Goal: Task Accomplishment & Management: Use online tool/utility

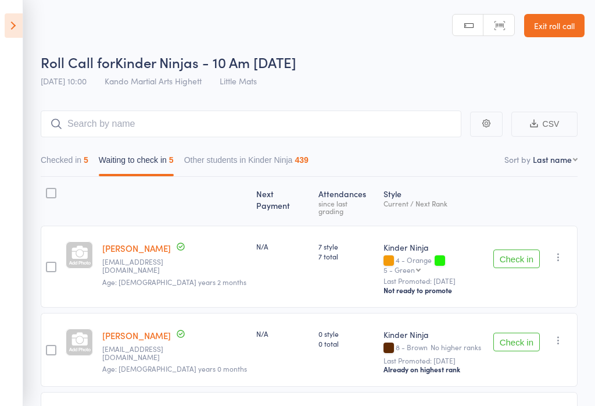
click at [15, 21] on icon at bounding box center [14, 25] width 18 height 24
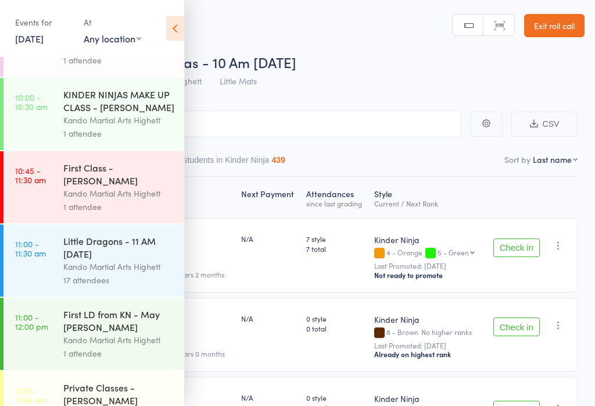
scroll to position [274, 0]
click at [130, 274] on div "Kando Martial Arts Highett" at bounding box center [118, 266] width 111 height 13
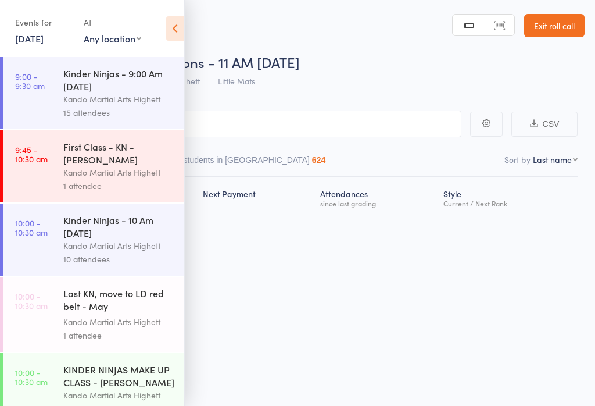
click at [126, 266] on div "10 attendees" at bounding box center [118, 258] width 111 height 13
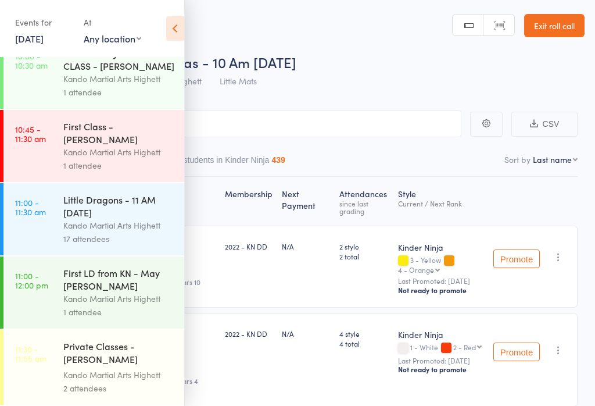
scroll to position [328, 0]
click at [102, 212] on div "Little Dragons - 11 AM [DATE]" at bounding box center [118, 206] width 111 height 26
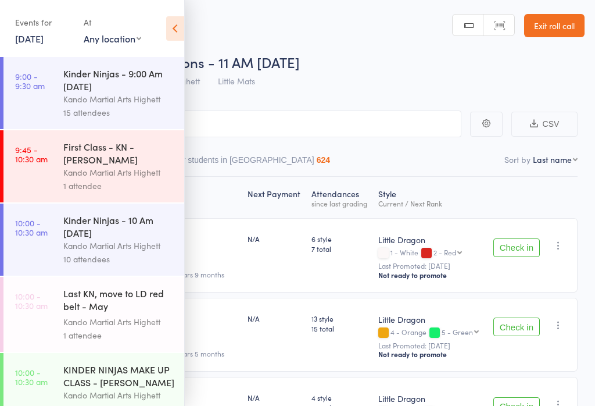
click at [176, 24] on icon at bounding box center [175, 28] width 18 height 24
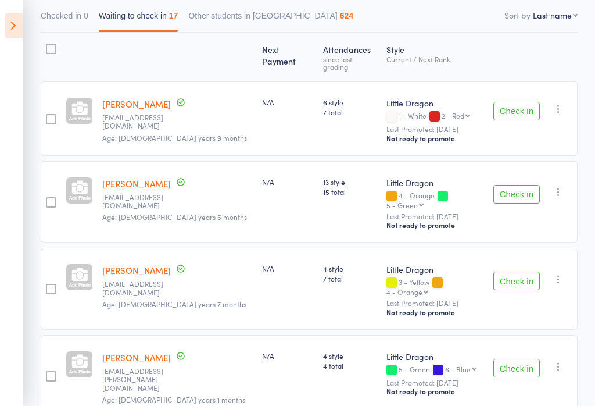
scroll to position [143, 0]
click at [520, 273] on button "Check in" at bounding box center [517, 282] width 47 height 19
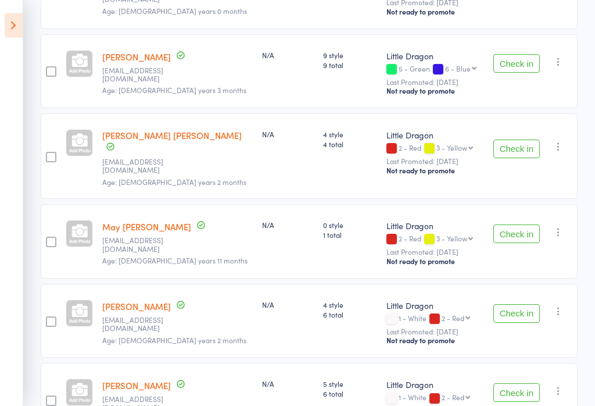
scroll to position [690, 0]
click at [523, 140] on button "Check in" at bounding box center [517, 149] width 47 height 19
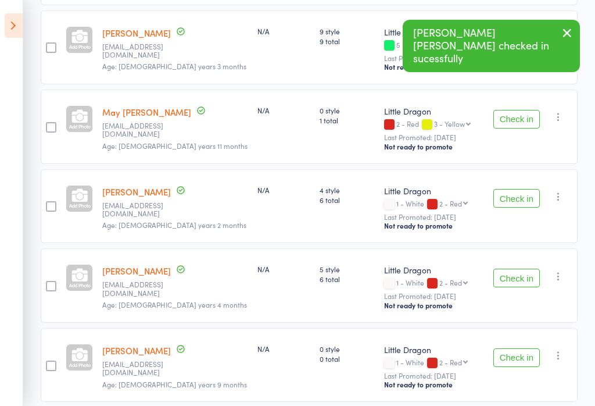
scroll to position [716, 0]
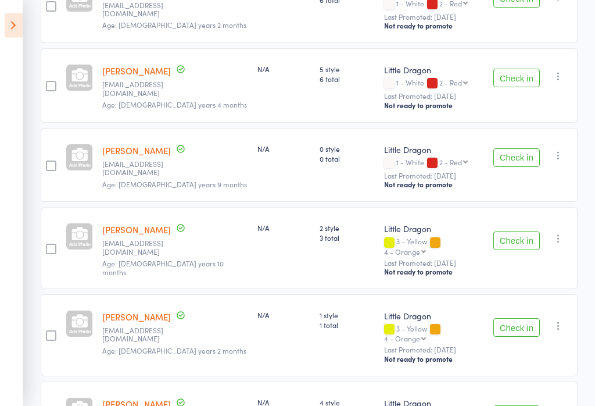
click at [508, 232] on button "Check in" at bounding box center [517, 241] width 47 height 19
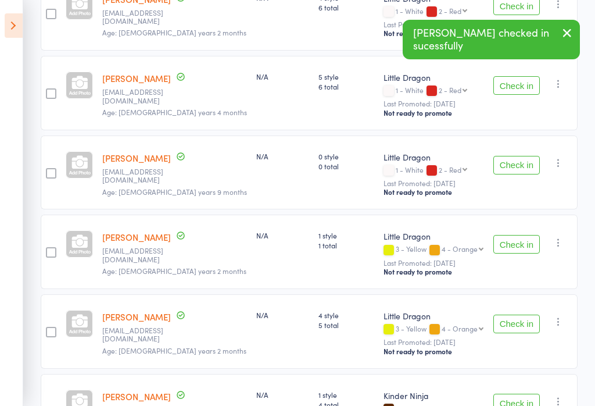
click at [524, 235] on button "Check in" at bounding box center [517, 244] width 47 height 19
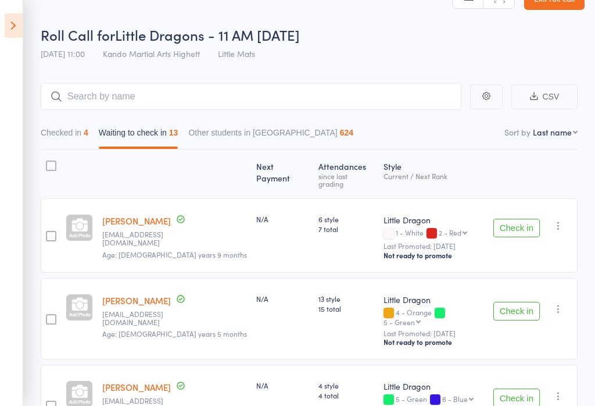
scroll to position [0, 0]
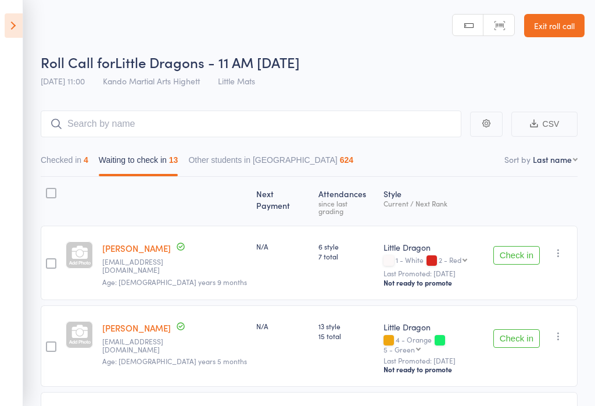
click at [560, 35] on link "Exit roll call" at bounding box center [554, 25] width 60 height 23
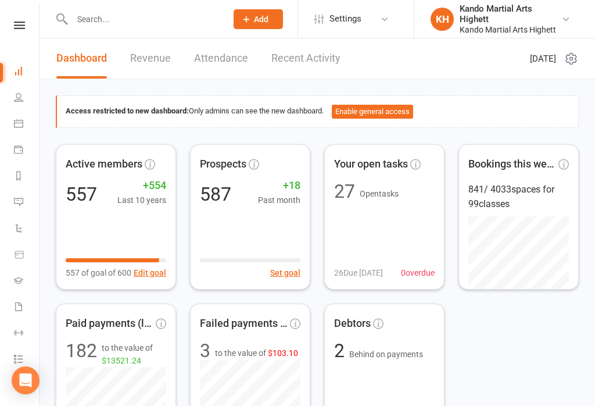
click at [20, 119] on icon at bounding box center [18, 123] width 9 height 9
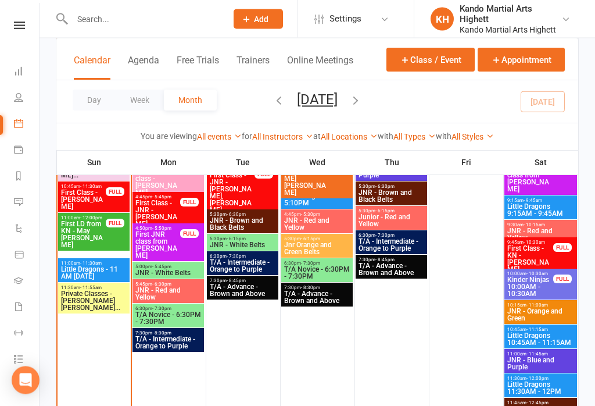
scroll to position [1096, 0]
click at [85, 258] on div "11:00am - 11:30am Little Dragons - 11 AM [DATE]" at bounding box center [94, 270] width 72 height 24
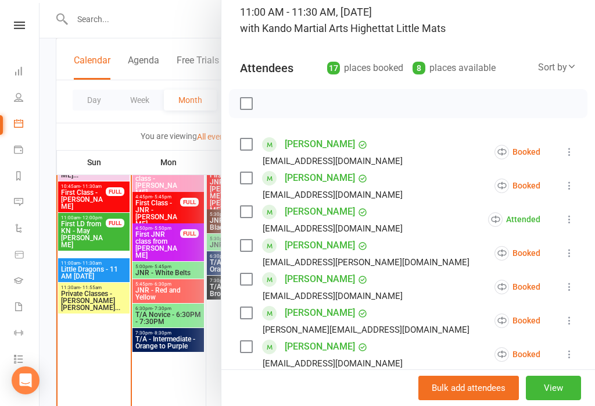
scroll to position [82, 0]
click at [575, 284] on icon at bounding box center [570, 286] width 12 height 12
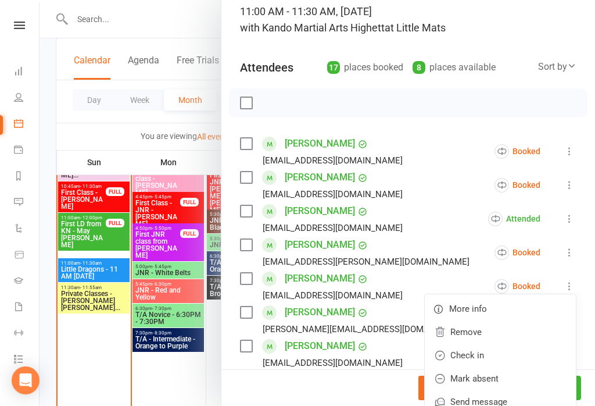
click at [502, 354] on link "Check in" at bounding box center [500, 355] width 151 height 23
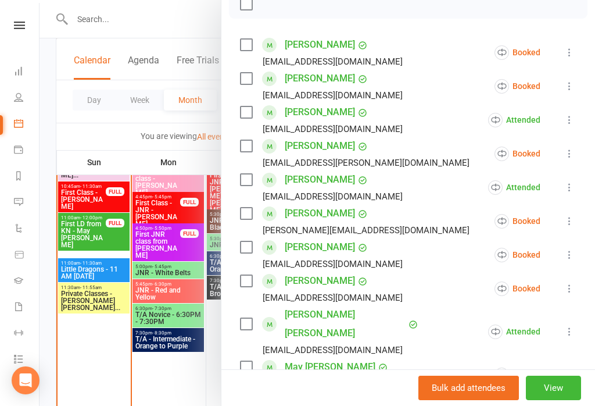
scroll to position [182, 0]
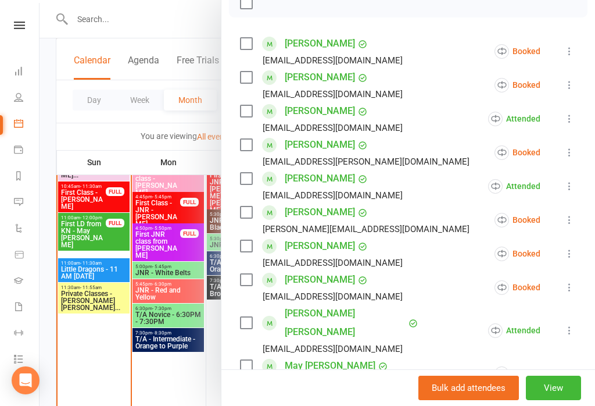
click at [569, 285] on icon at bounding box center [570, 287] width 12 height 12
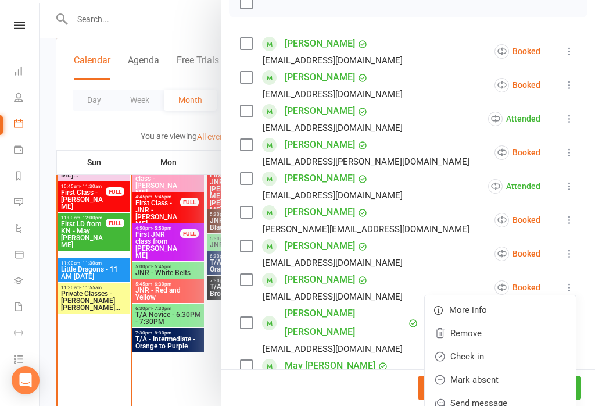
click at [499, 355] on link "Check in" at bounding box center [500, 356] width 151 height 23
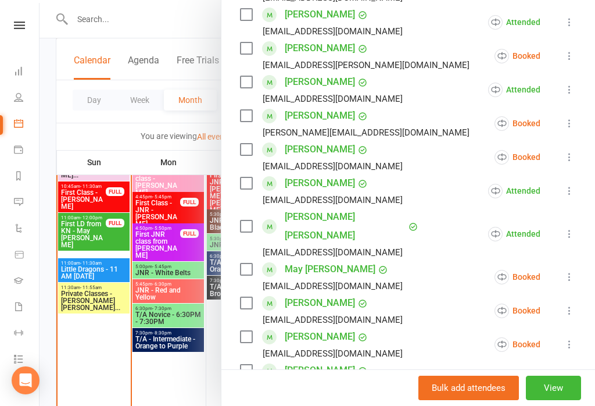
scroll to position [305, 0]
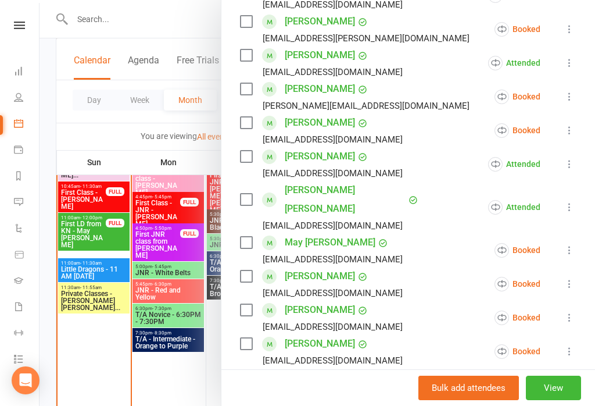
click at [573, 279] on icon at bounding box center [570, 284] width 12 height 12
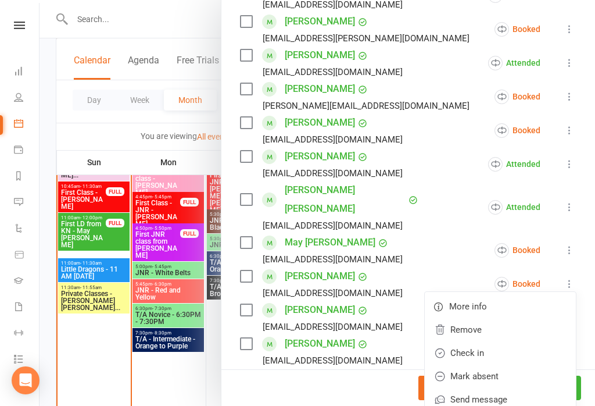
click at [518, 344] on link "Check in" at bounding box center [500, 352] width 151 height 23
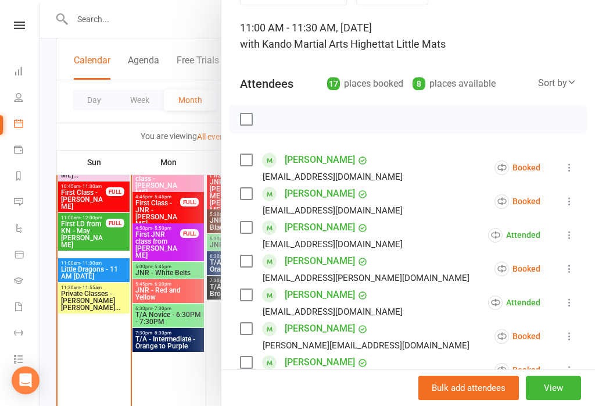
scroll to position [47, 0]
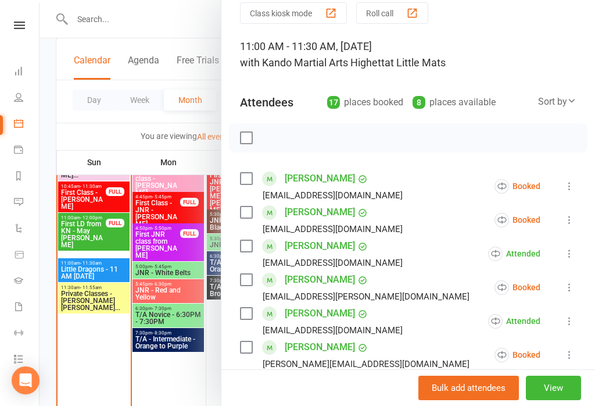
click at [180, 220] on div at bounding box center [318, 203] width 556 height 406
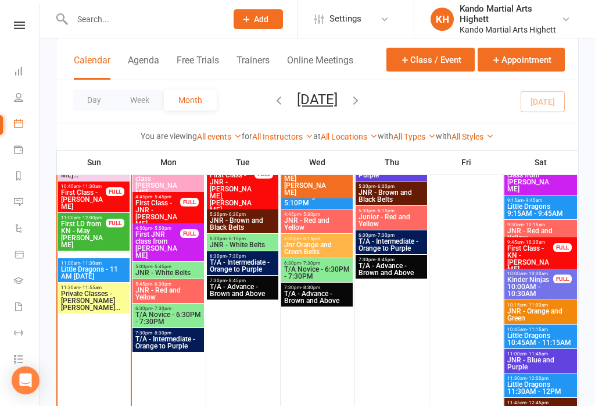
click at [100, 292] on span "Private Classes - [PERSON_NAME] [PERSON_NAME]..." at bounding box center [93, 300] width 67 height 21
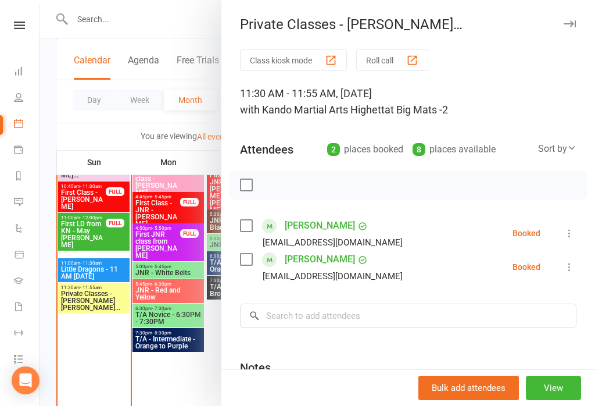
click at [92, 364] on div at bounding box center [318, 203] width 556 height 406
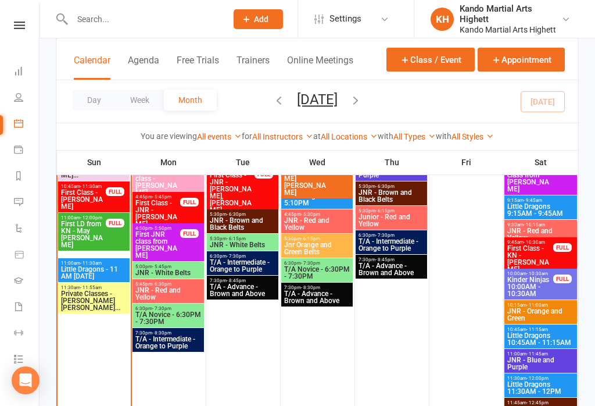
click at [94, 262] on span "- 11:30am" at bounding box center [91, 262] width 22 height 5
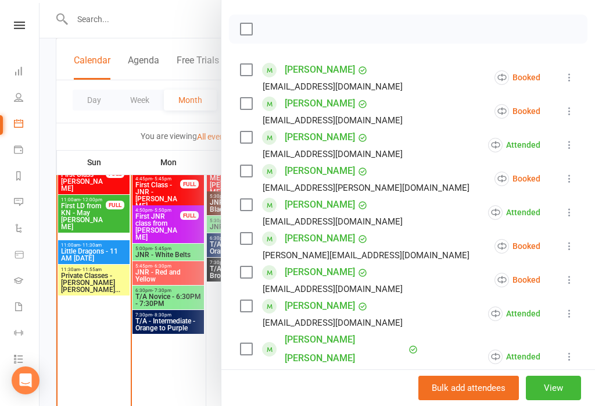
scroll to position [158, 0]
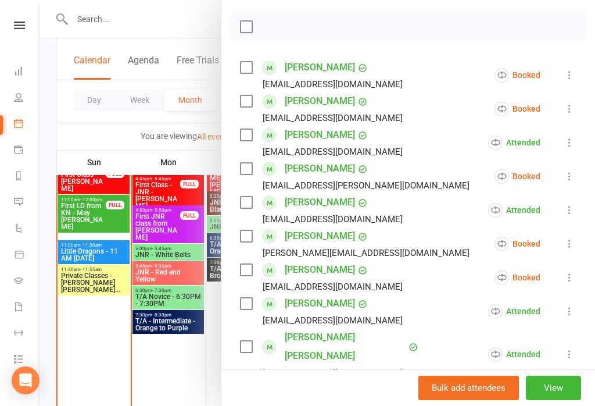
click at [142, 331] on div at bounding box center [318, 203] width 556 height 406
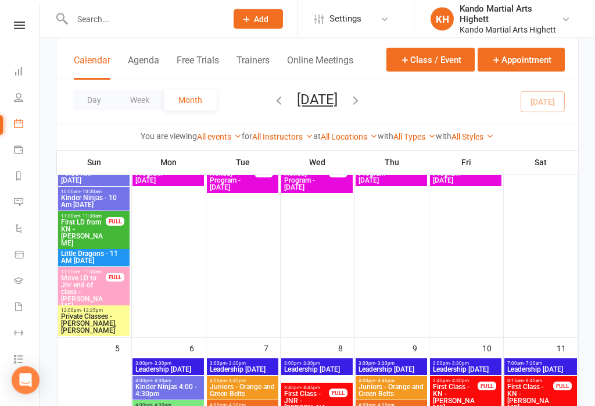
click at [120, 282] on div "11:00am - 11:30am Move LD to Jnr end of class - Mia Hocking FULL" at bounding box center [94, 289] width 72 height 45
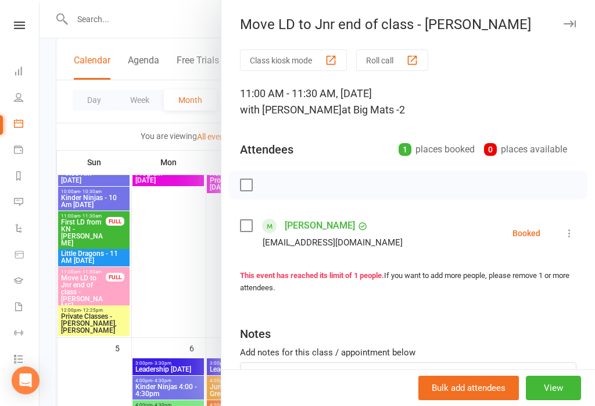
click at [116, 319] on div at bounding box center [318, 203] width 556 height 406
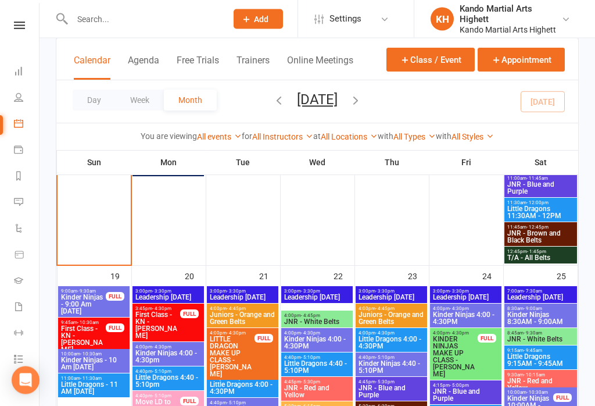
click at [528, 56] on button "Appointment" at bounding box center [521, 60] width 87 height 24
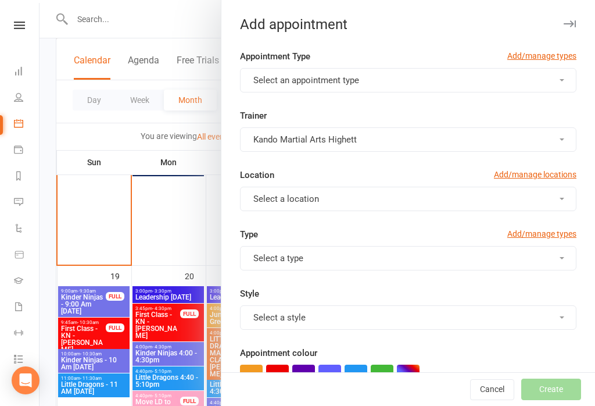
click at [363, 84] on button "Select an appointment type" at bounding box center [408, 80] width 337 height 24
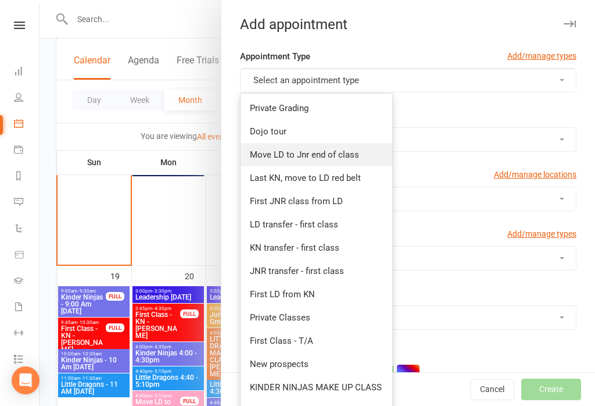
click at [309, 150] on span "Move LD to Jnr end of class" at bounding box center [304, 154] width 109 height 10
type input "11:30am"
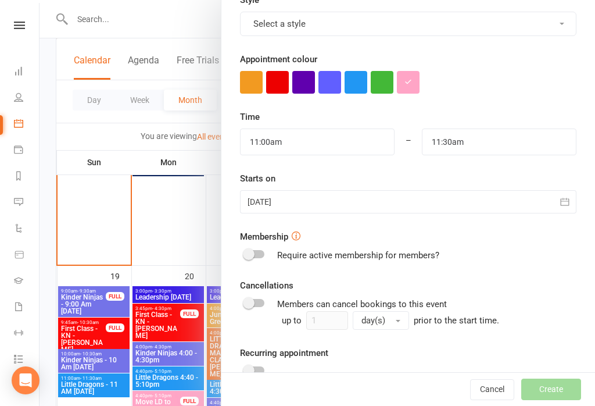
scroll to position [291, 0]
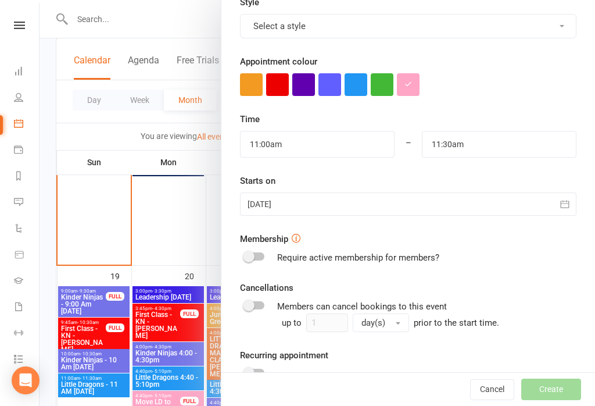
click at [260, 255] on div at bounding box center [255, 256] width 20 height 8
click at [245, 255] on input "checkbox" at bounding box center [245, 255] width 0 height 0
checkbox input "false"
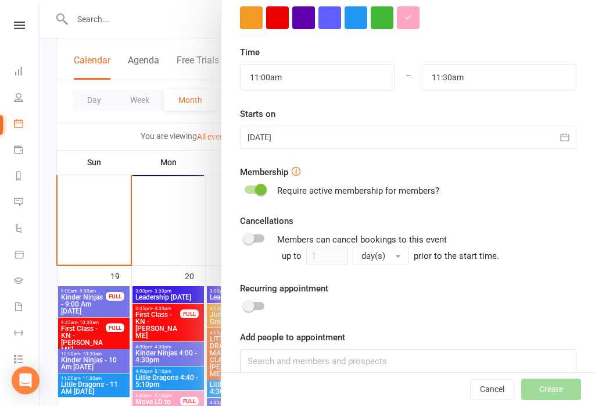
scroll to position [357, 0]
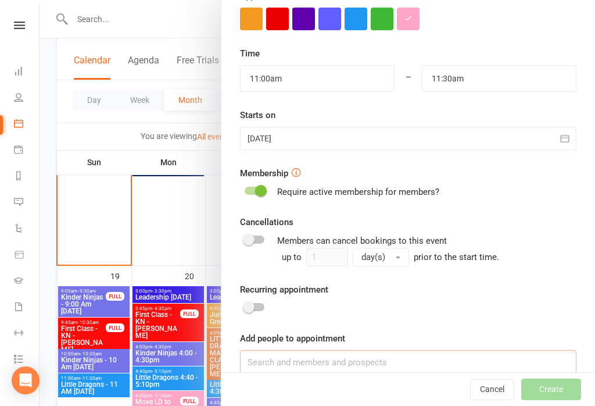
click at [369, 360] on input at bounding box center [408, 362] width 337 height 24
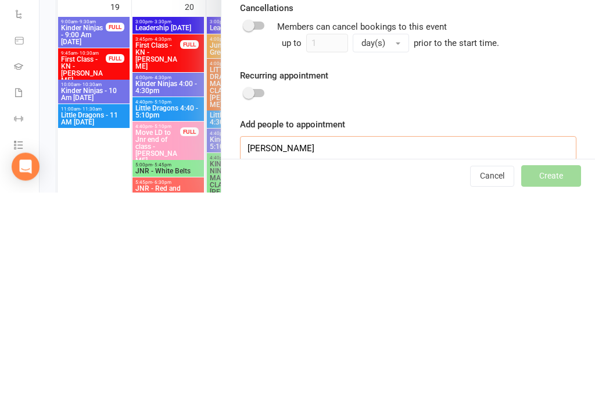
scroll to position [1331, 0]
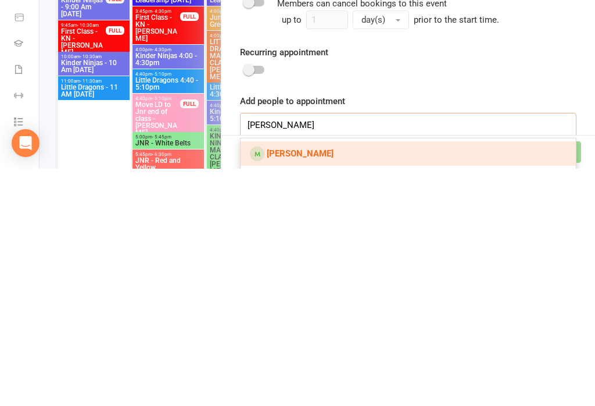
type input "Mia hocking"
click at [430, 378] on link "Mia Hocking" at bounding box center [408, 390] width 335 height 24
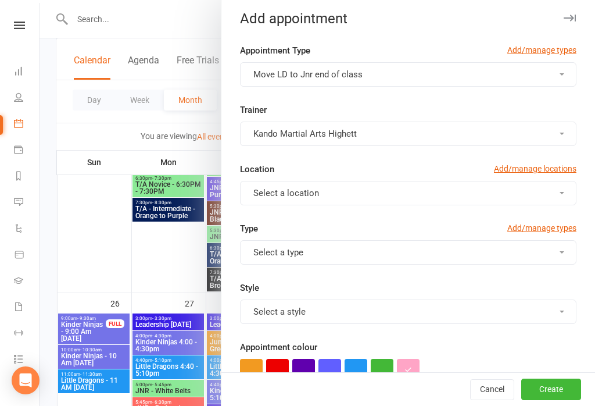
scroll to position [7, 0]
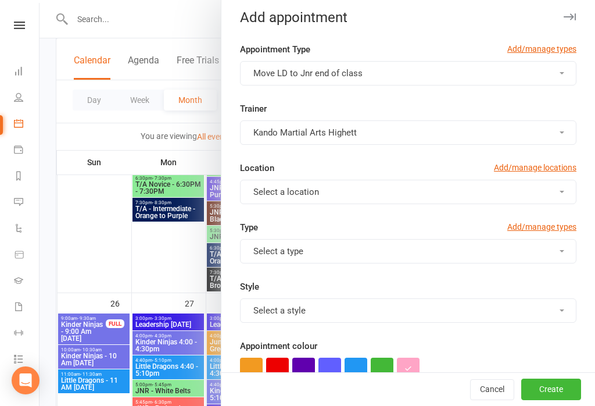
click at [401, 239] on button "Select a type" at bounding box center [408, 251] width 337 height 24
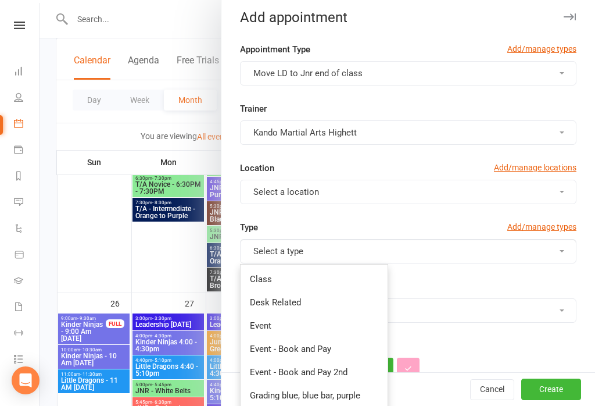
click at [462, 221] on div "Type Add/manage types" at bounding box center [408, 229] width 337 height 19
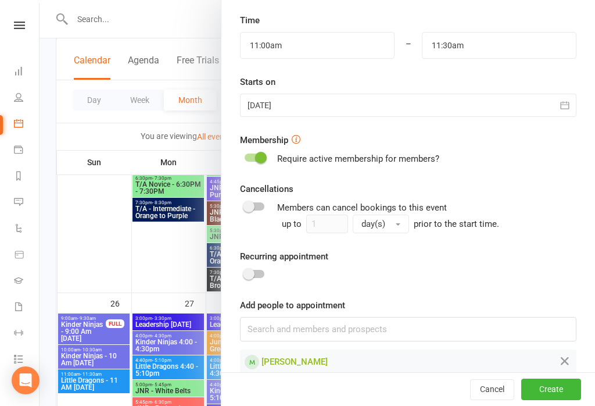
scroll to position [389, 0]
click at [567, 400] on button "Create" at bounding box center [551, 389] width 60 height 21
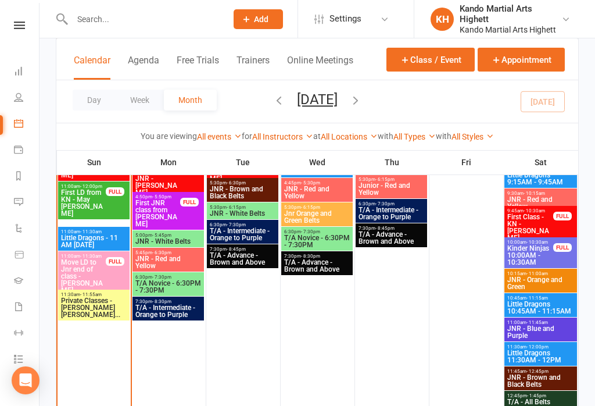
scroll to position [1109, 0]
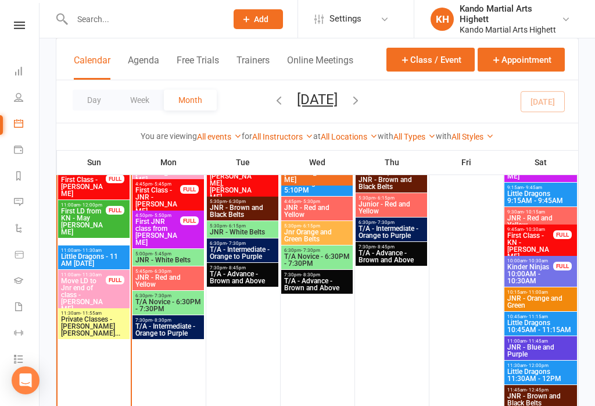
click at [110, 288] on div "11:00am - 11:30am Move LD to Jnr end of class - Mia Hocking FULL" at bounding box center [94, 292] width 72 height 45
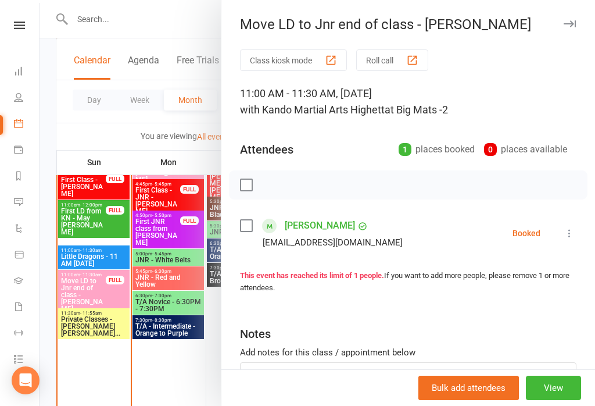
click at [574, 232] on icon at bounding box center [570, 233] width 12 height 12
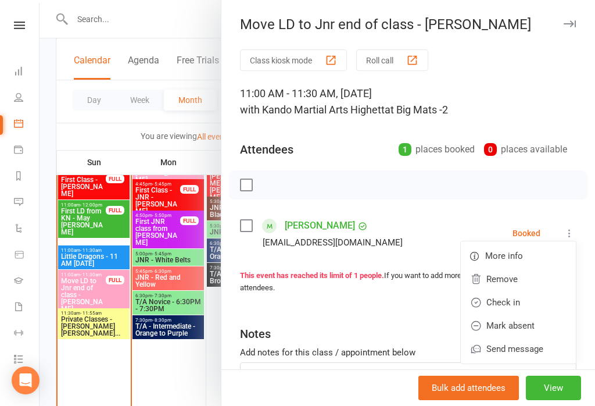
click at [514, 305] on link "Check in" at bounding box center [518, 302] width 115 height 23
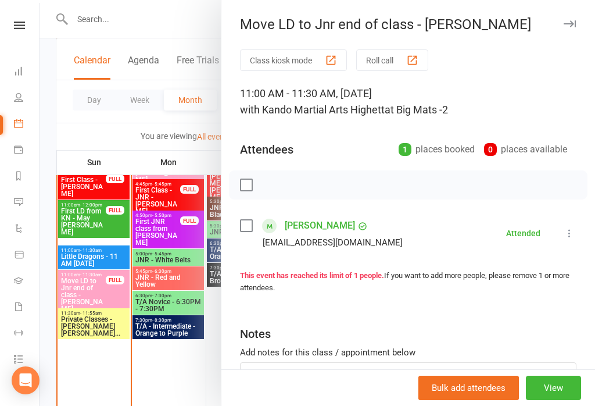
click at [85, 284] on div at bounding box center [318, 203] width 556 height 406
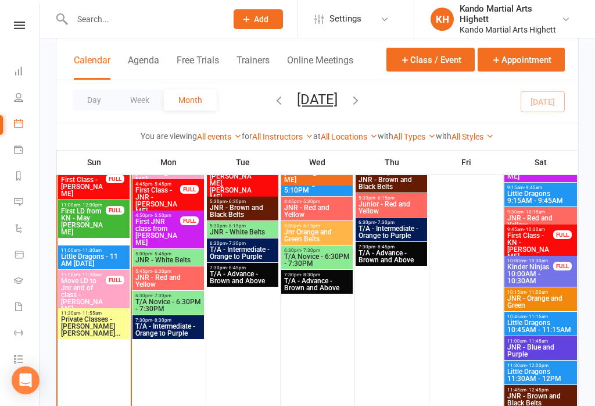
click at [80, 258] on span "Little Dragons - 11 AM [DATE]" at bounding box center [93, 260] width 67 height 14
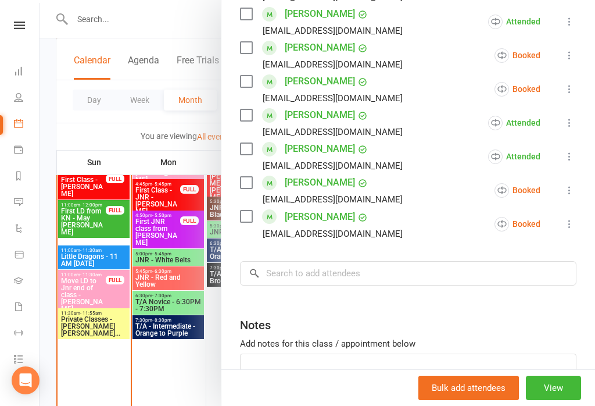
scroll to position [567, 0]
click at [569, 190] on icon at bounding box center [570, 191] width 12 height 12
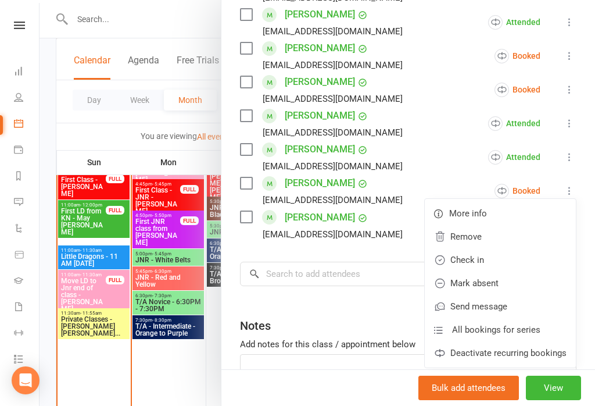
click at [505, 264] on link "Check in" at bounding box center [500, 259] width 151 height 23
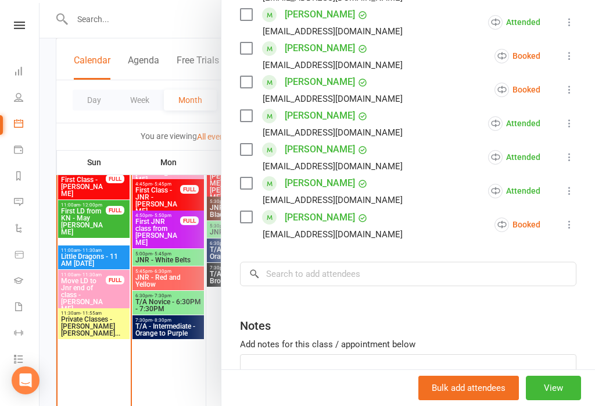
click at [143, 203] on div at bounding box center [318, 203] width 556 height 406
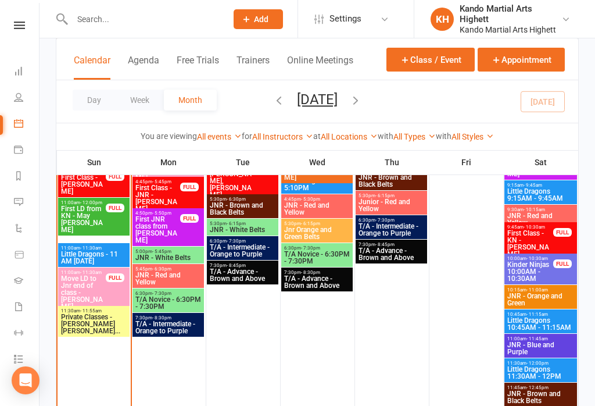
scroll to position [1113, 0]
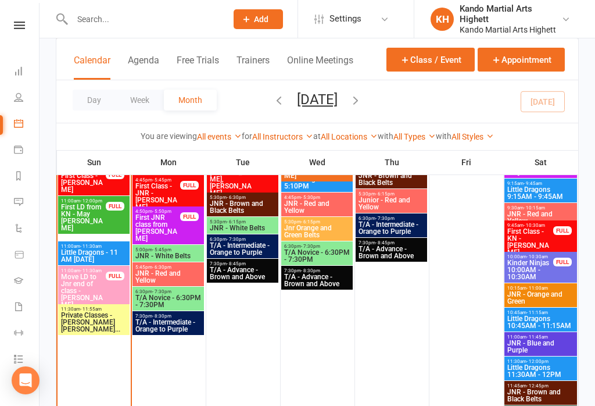
click at [78, 276] on span "Move LD to Jnr end of class - Mia Hocking" at bounding box center [83, 290] width 46 height 35
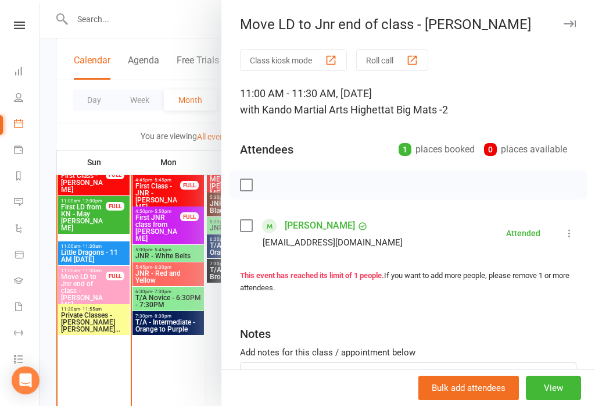
click at [104, 276] on div at bounding box center [318, 203] width 556 height 406
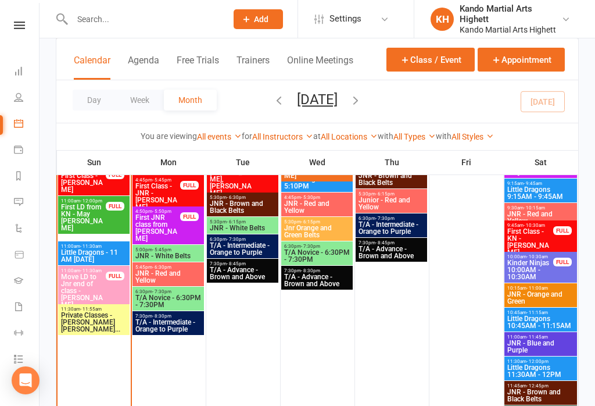
click at [81, 242] on div "11:00am - 11:30am Little Dragons - 11 AM Sunday" at bounding box center [94, 253] width 72 height 24
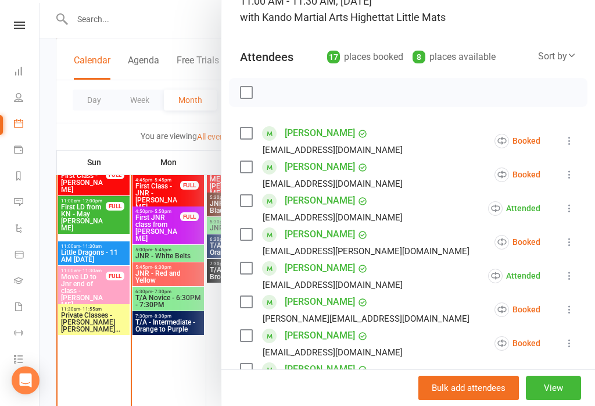
scroll to position [96, 0]
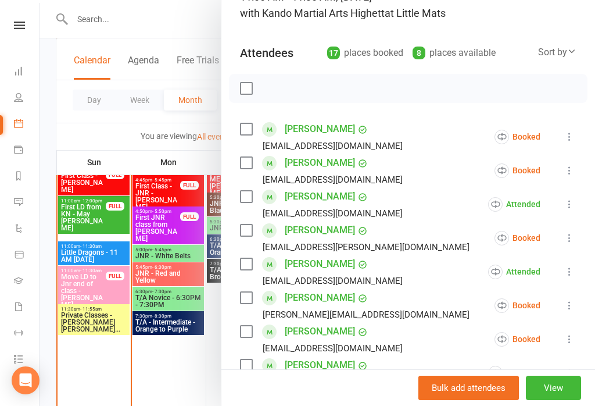
click at [572, 172] on icon at bounding box center [570, 171] width 12 height 12
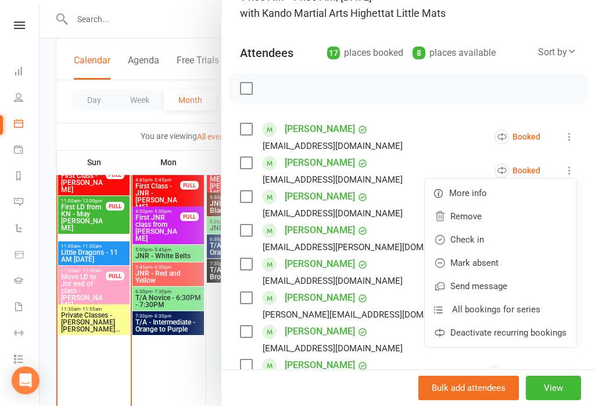
click at [505, 241] on link "Check in" at bounding box center [500, 239] width 151 height 23
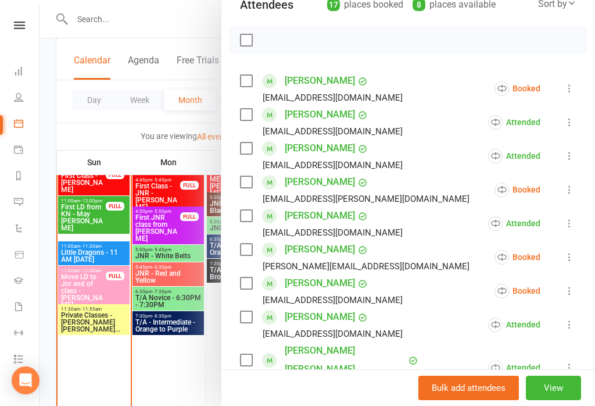
scroll to position [148, 0]
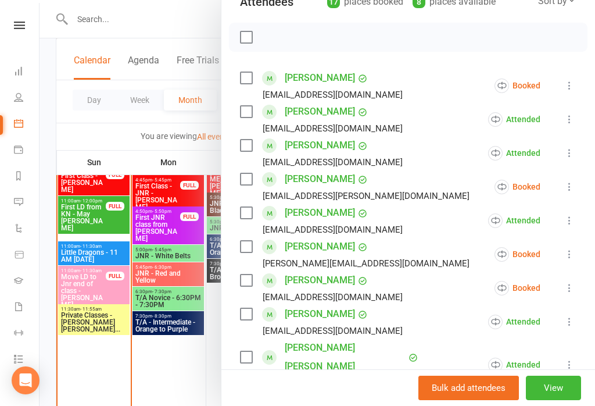
click at [569, 261] on button at bounding box center [570, 254] width 14 height 14
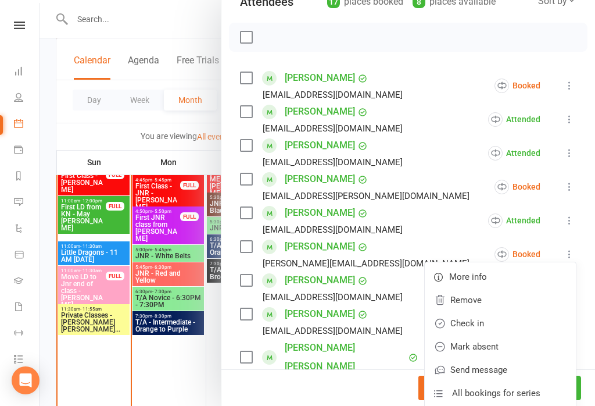
click at [498, 319] on link "Check in" at bounding box center [500, 323] width 151 height 23
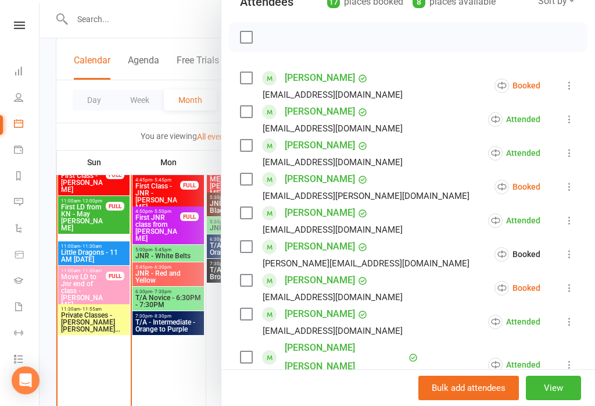
click at [575, 285] on icon at bounding box center [570, 288] width 12 height 12
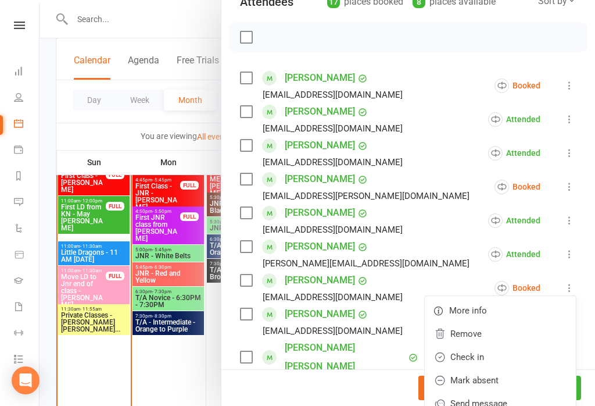
click at [499, 362] on link "Check in" at bounding box center [500, 356] width 151 height 23
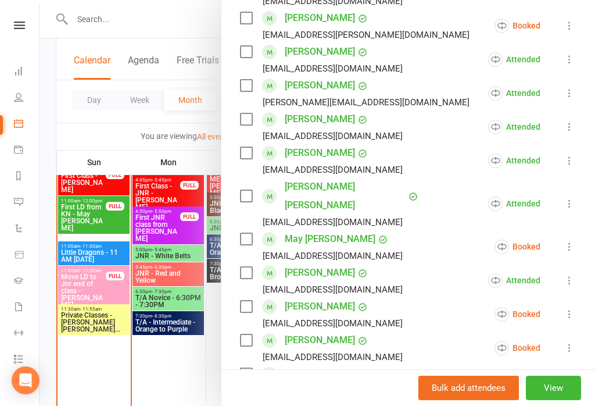
scroll to position [309, 0]
click at [575, 315] on icon at bounding box center [570, 314] width 12 height 12
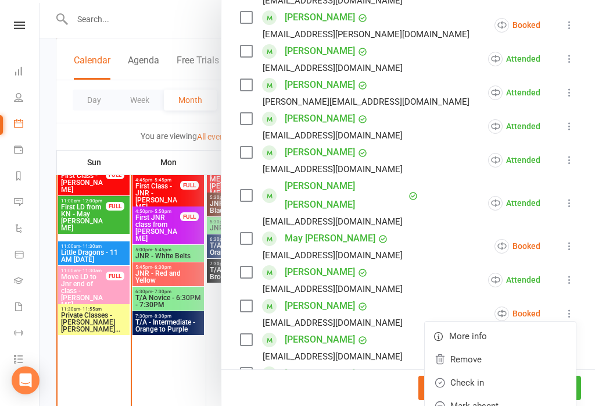
click at [498, 383] on link "Check in" at bounding box center [500, 382] width 151 height 23
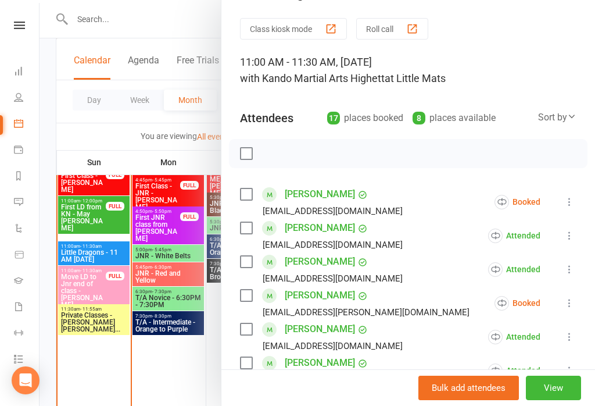
scroll to position [26, 0]
